Goal: Transaction & Acquisition: Purchase product/service

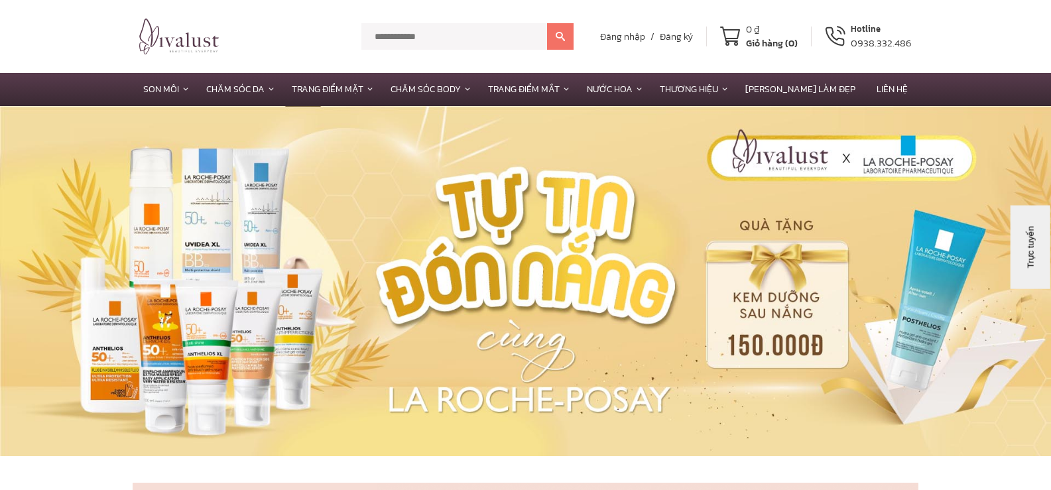
click at [1050, 324] on button "Trực tuyến" at bounding box center [1049, 311] width 84 height 40
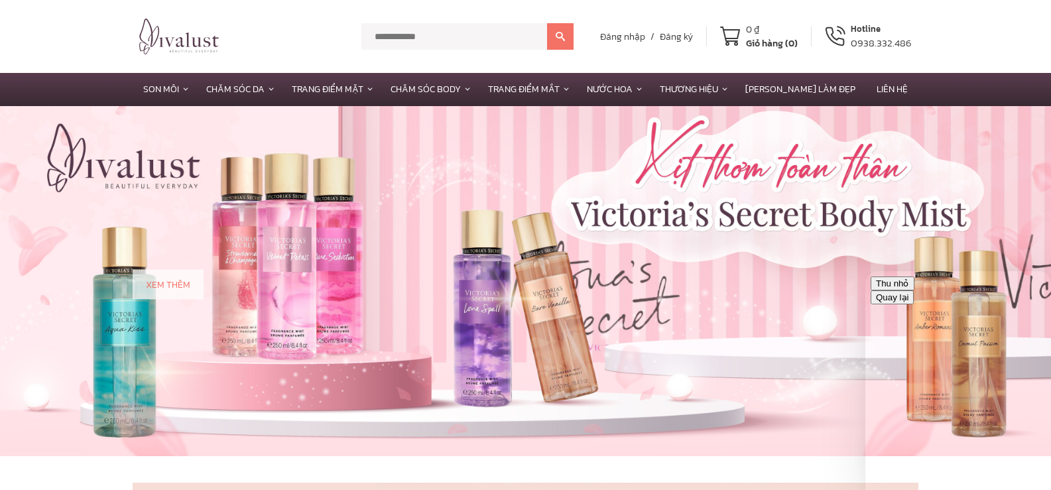
scroll to position [332, 0]
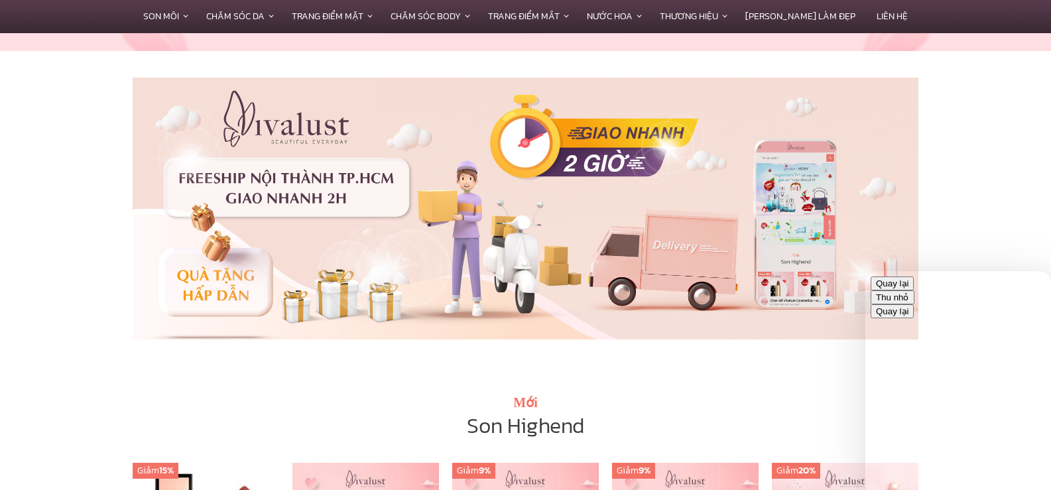
scroll to position [530, 0]
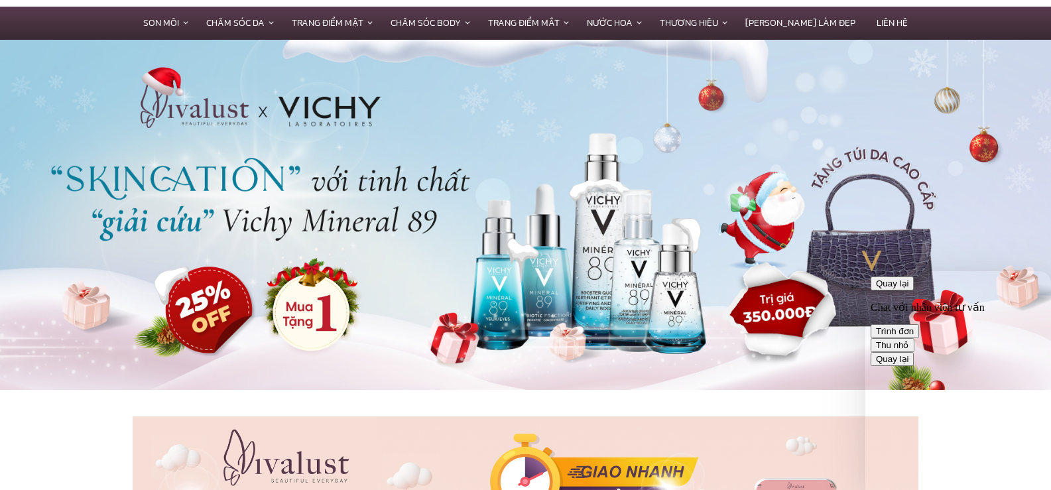
scroll to position [0, 0]
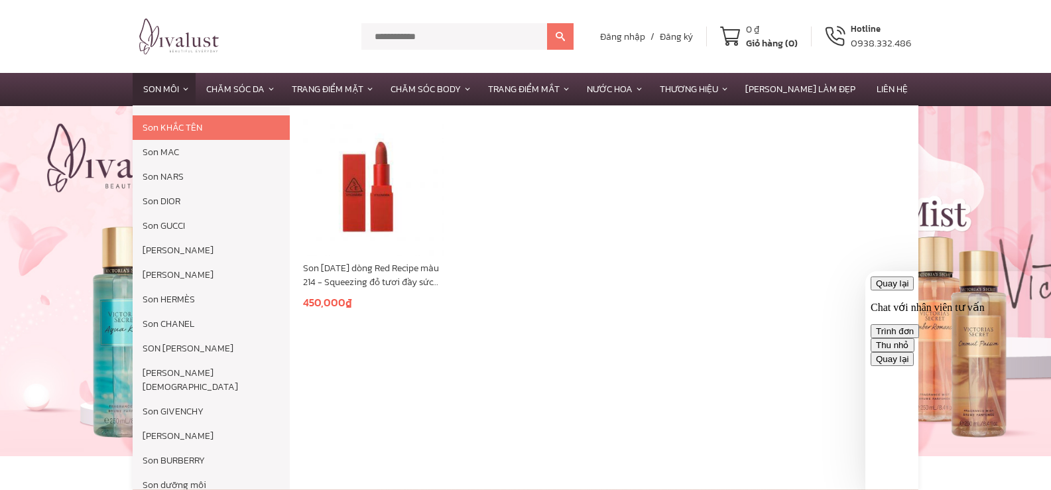
click at [196, 82] on link "Son Môi" at bounding box center [164, 89] width 63 height 32
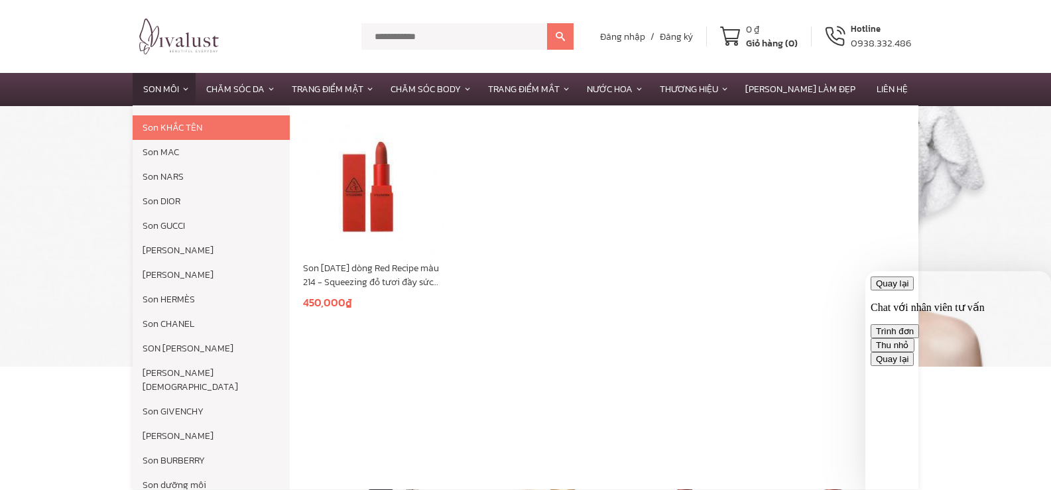
scroll to position [75, 0]
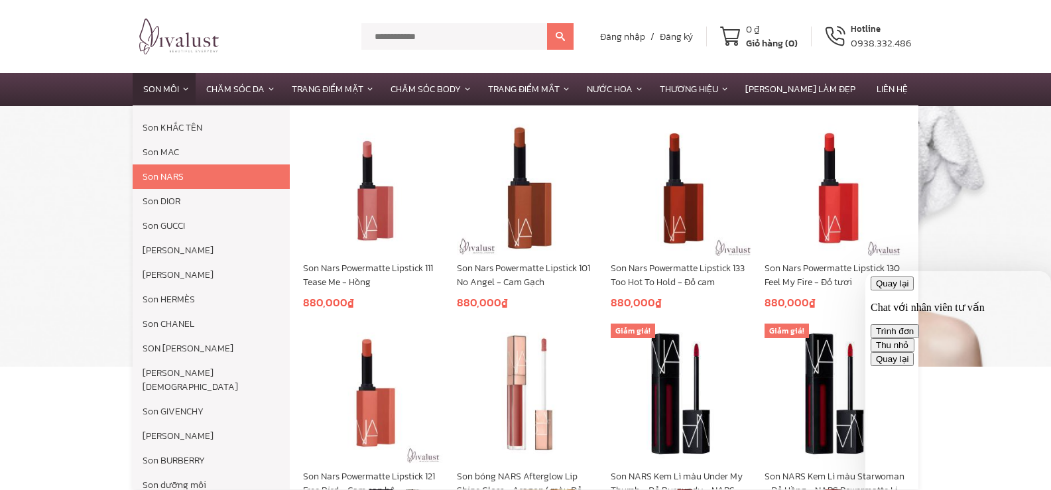
click at [176, 176] on link "Son NARS" at bounding box center [211, 176] width 157 height 25
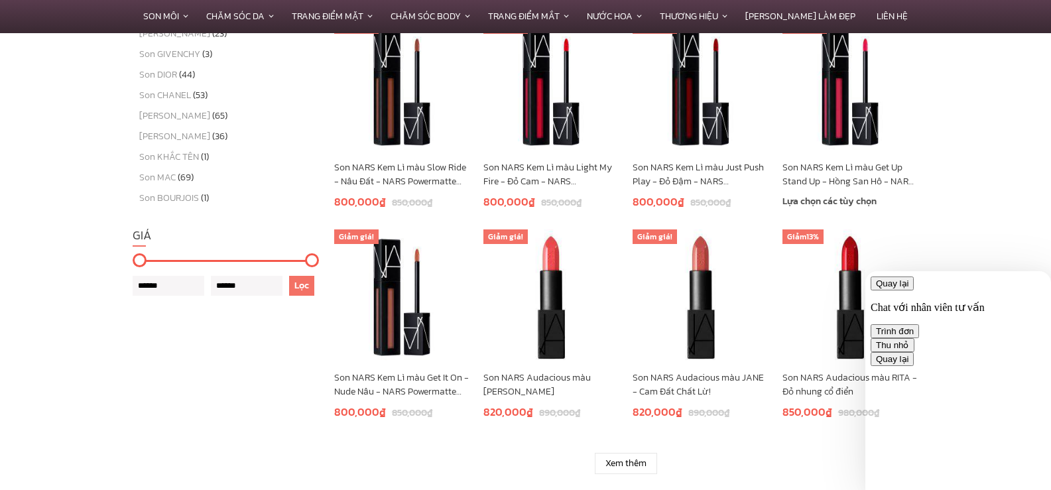
scroll to position [597, 0]
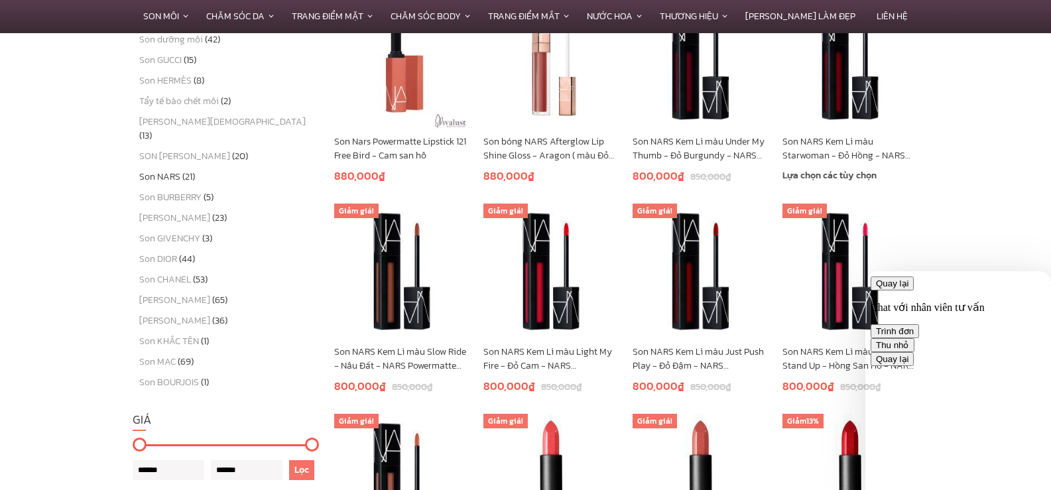
click at [852, 154] on link "Son NARS Kem Lì màu Starwoman - Đỏ Hồng - NARS Powermatte Lip Pigment" at bounding box center [850, 149] width 136 height 28
